Goal: Task Accomplishment & Management: Use online tool/utility

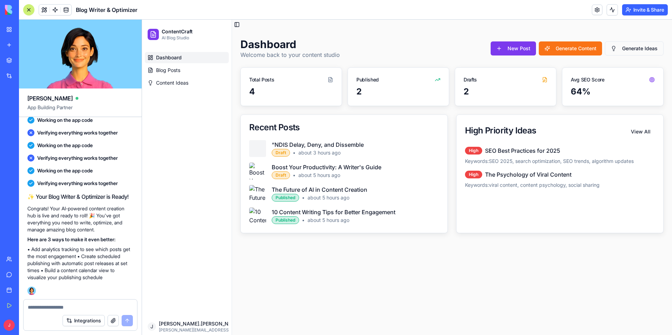
click at [6, 8] on img at bounding box center [27, 10] width 44 height 10
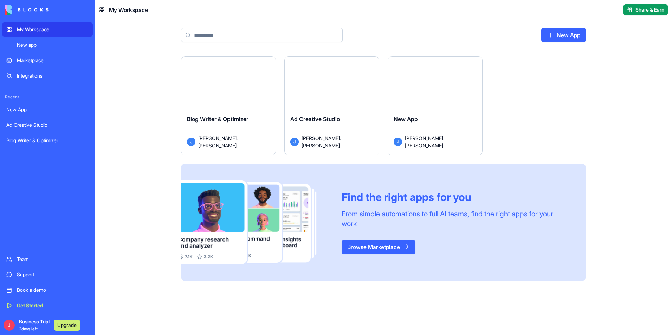
click at [337, 101] on div "Launch" at bounding box center [332, 86] width 94 height 59
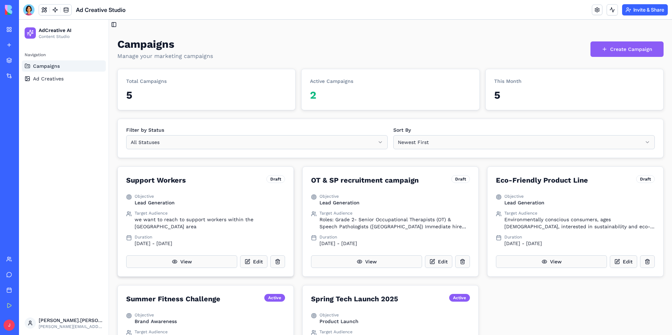
click at [223, 198] on div "Objective" at bounding box center [210, 197] width 150 height 6
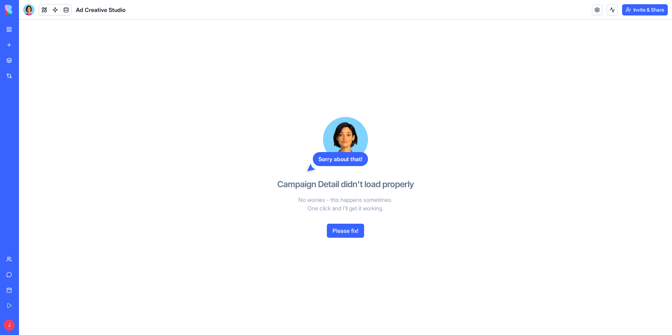
click at [355, 230] on button "Please fix!" at bounding box center [345, 231] width 37 height 14
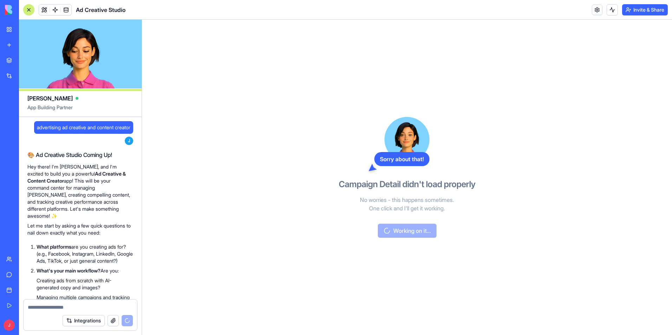
scroll to position [728, 0]
